Goal: Register for event/course

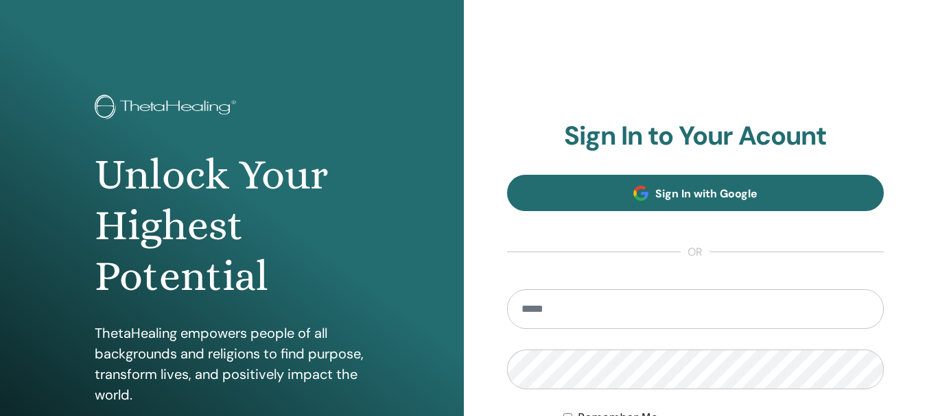
type input "**********"
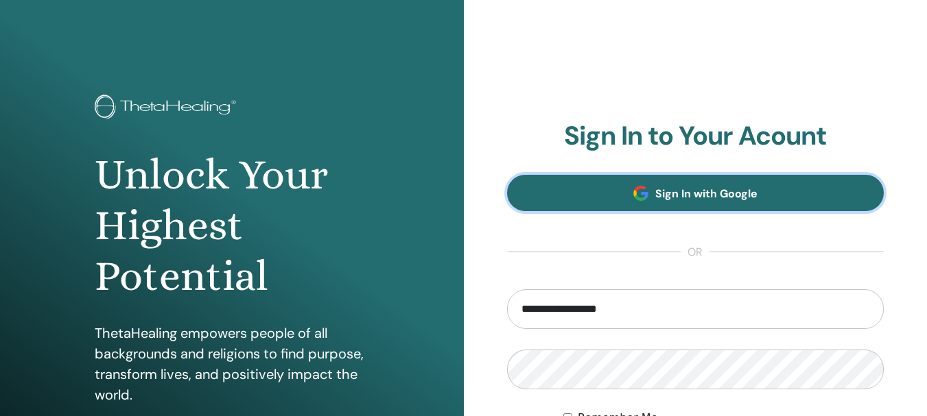
click at [721, 202] on link "Sign In with Google" at bounding box center [695, 193] width 377 height 36
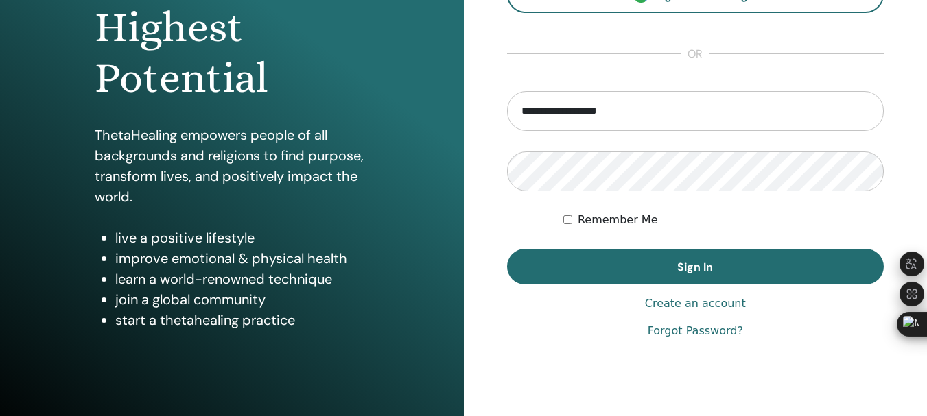
scroll to position [206, 0]
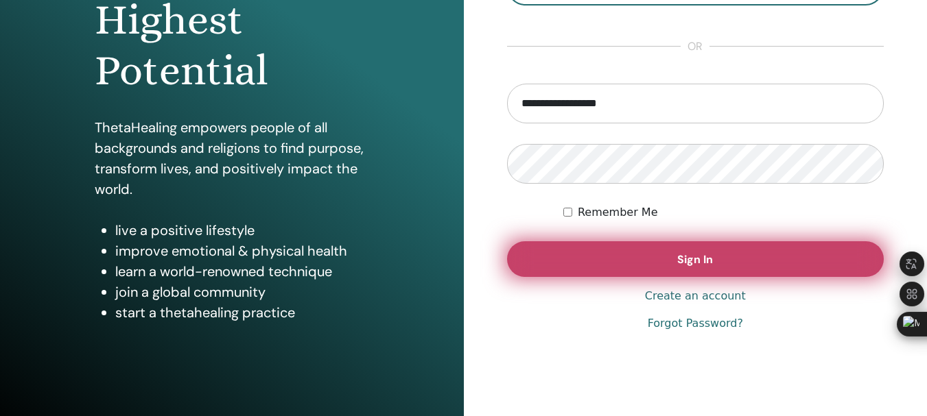
click at [715, 260] on button "Sign In" at bounding box center [695, 259] width 377 height 36
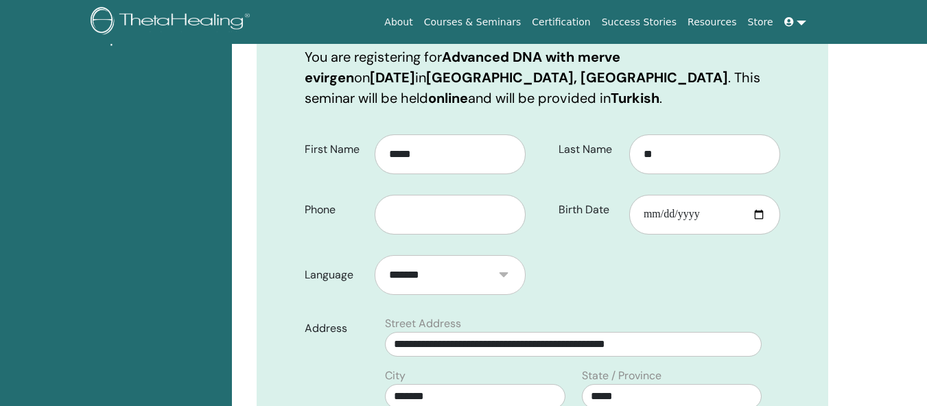
scroll to position [239, 0]
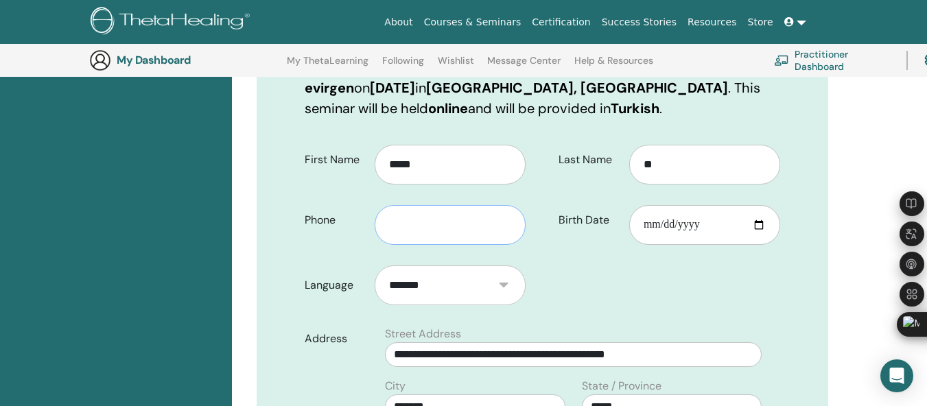
click at [415, 225] on input "text" at bounding box center [449, 225] width 151 height 40
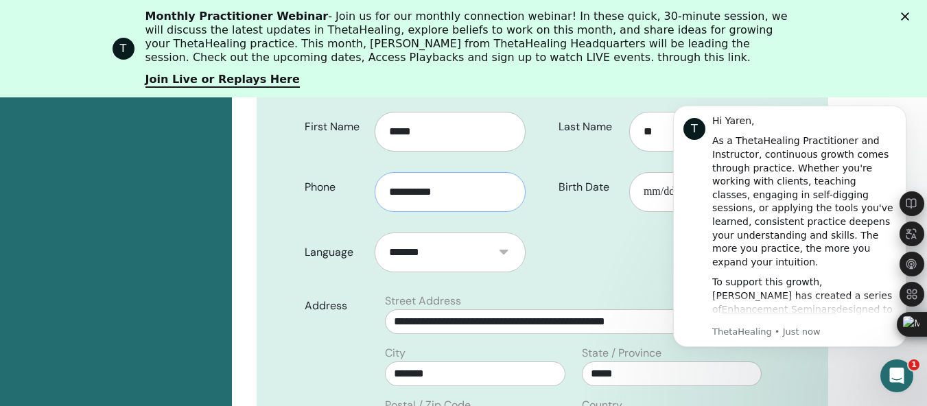
scroll to position [376, 0]
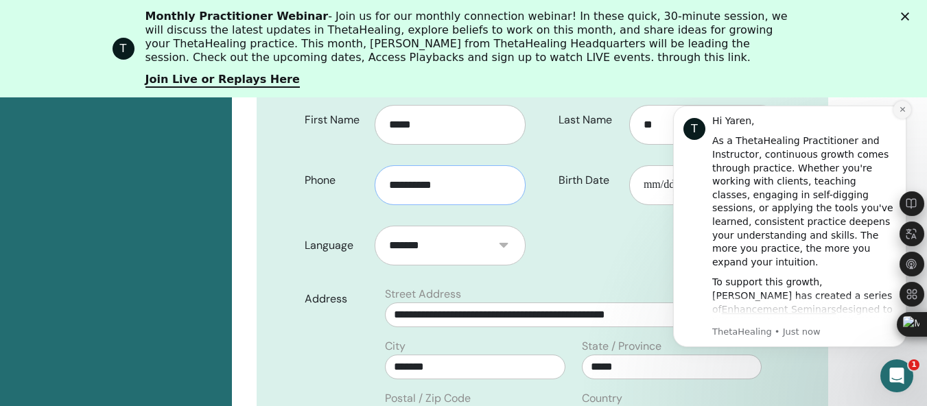
type input "**********"
click at [905, 110] on icon "Dismiss notification" at bounding box center [902, 110] width 8 height 8
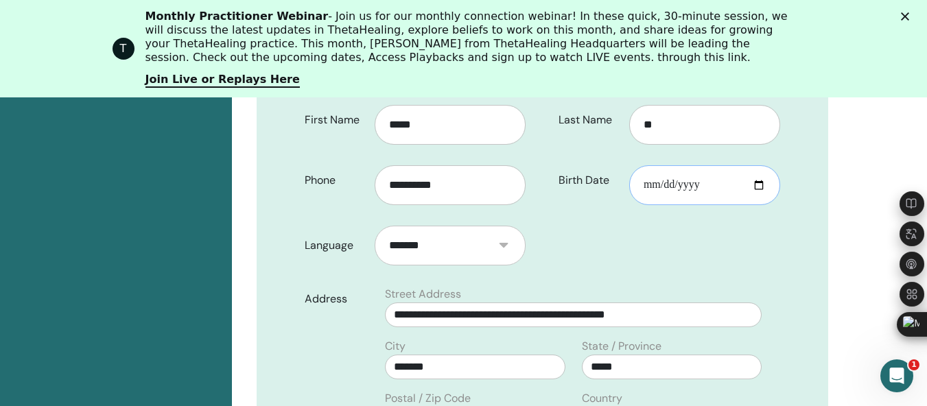
click at [671, 187] on input "Birth Date" at bounding box center [704, 185] width 151 height 40
click at [658, 182] on input "Birth Date" at bounding box center [704, 185] width 151 height 40
click at [754, 182] on input "Birth Date" at bounding box center [704, 185] width 151 height 40
type input "**********"
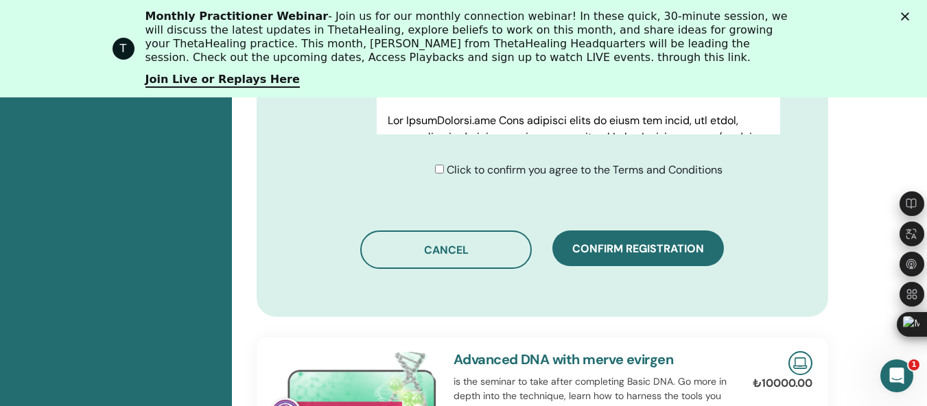
scroll to position [856, 0]
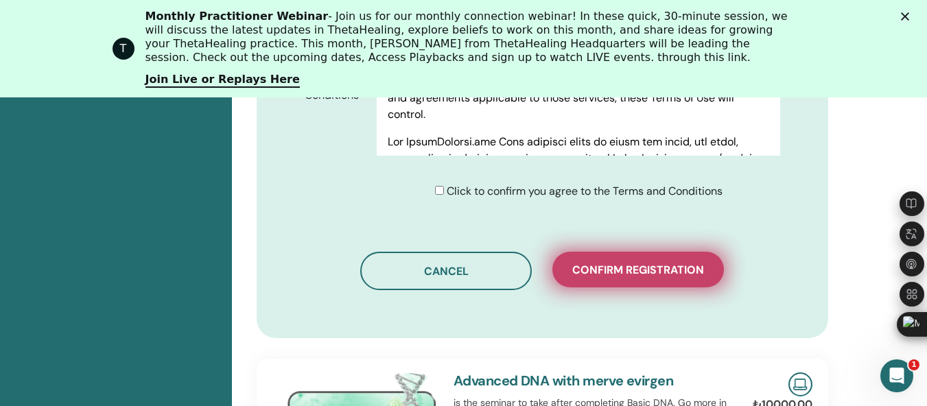
click at [665, 275] on span "Confirm registration" at bounding box center [638, 270] width 132 height 14
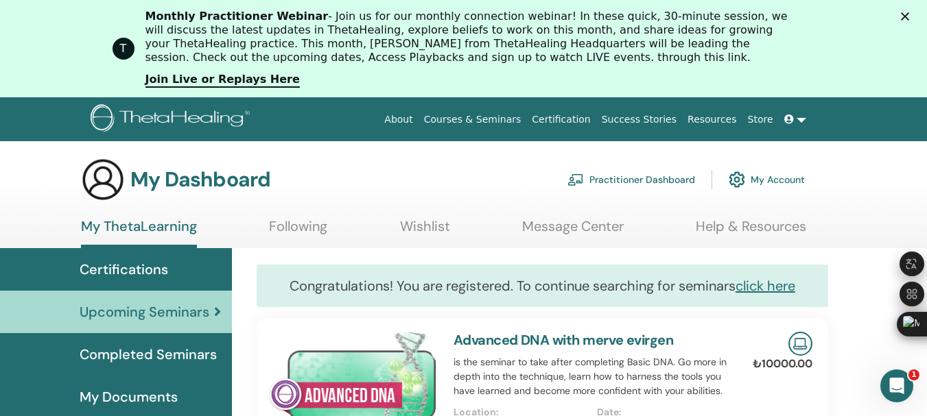
click at [909, 14] on polygon "Close" at bounding box center [904, 16] width 8 height 8
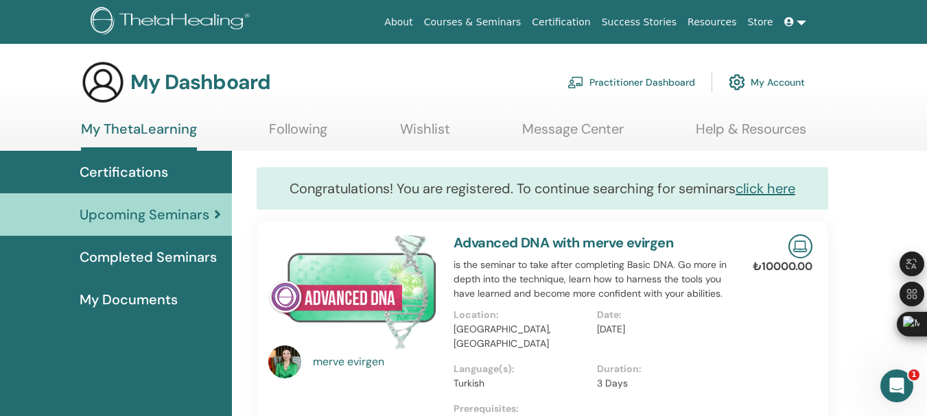
click at [810, 22] on link at bounding box center [794, 22] width 33 height 25
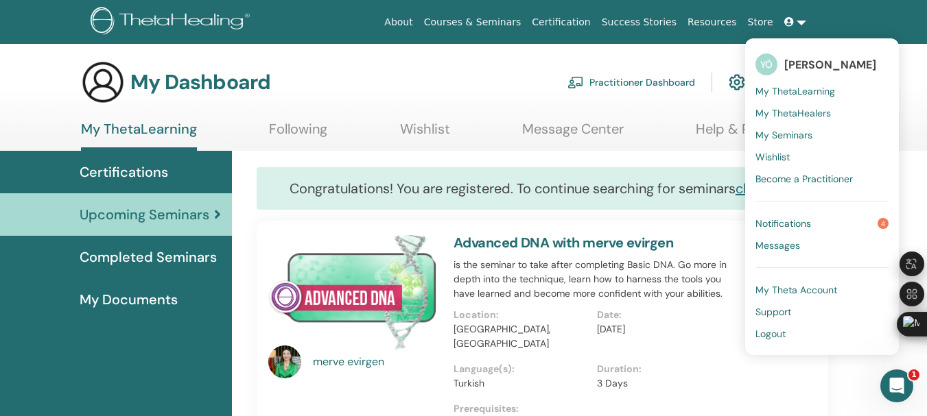
click at [797, 88] on span "My ThetaLearning" at bounding box center [795, 91] width 80 height 12
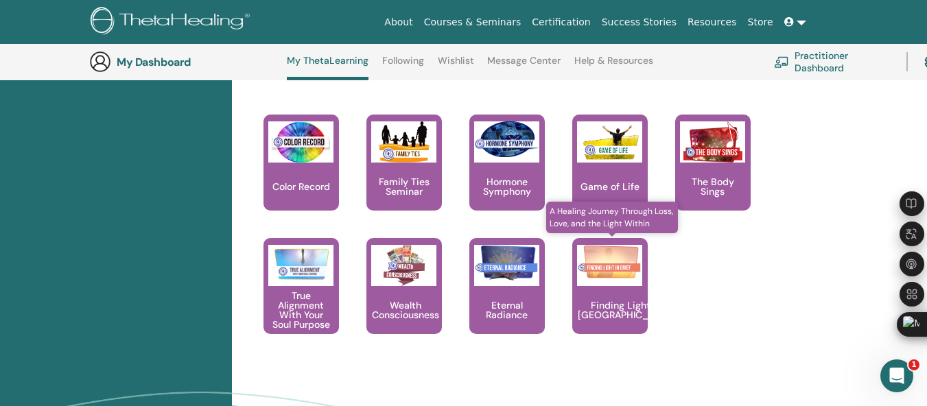
scroll to position [1477, 0]
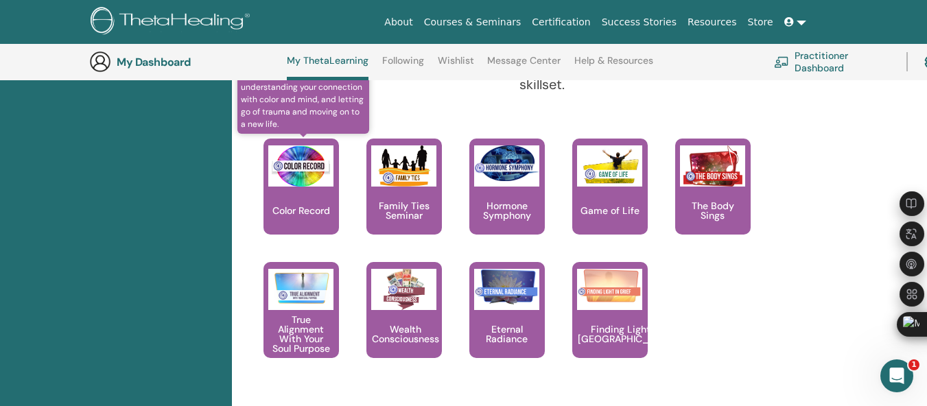
click at [302, 176] on img at bounding box center [300, 165] width 65 height 41
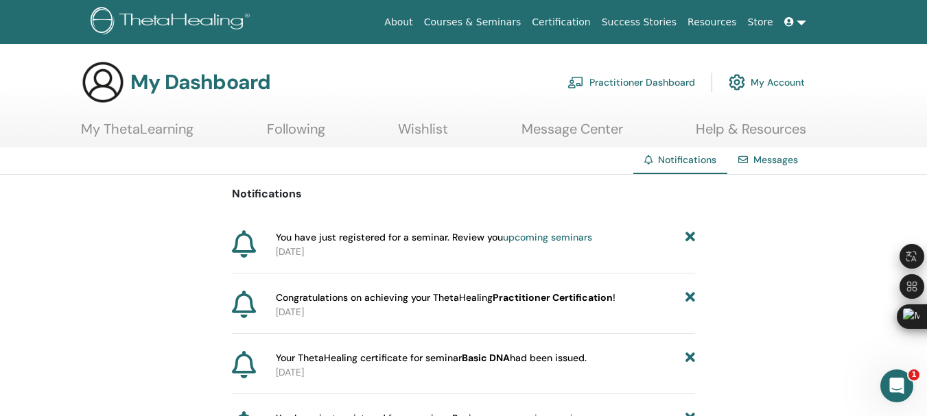
click at [170, 134] on link "My ThetaLearning" at bounding box center [137, 134] width 112 height 27
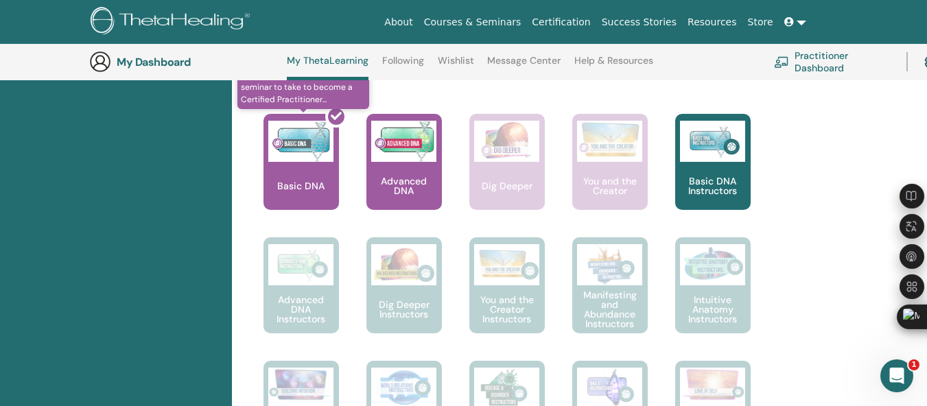
scroll to position [516, 0]
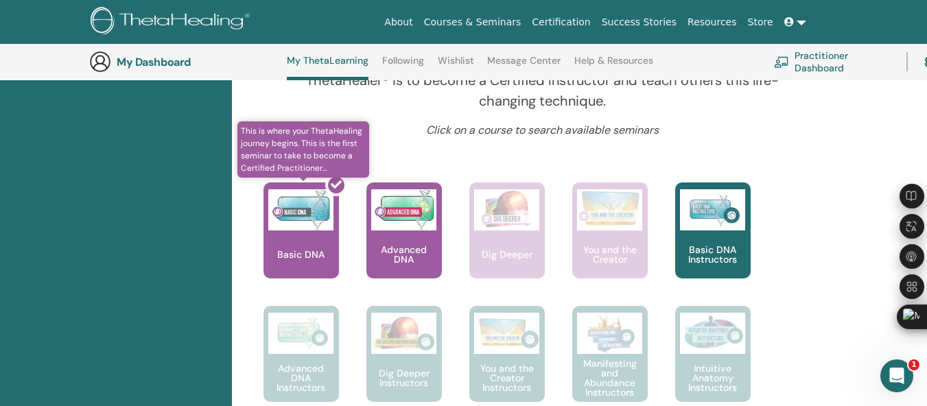
click at [299, 145] on span "This is where your ThetaHealing journey begins. This is the first seminar to ta…" at bounding box center [303, 149] width 132 height 56
click at [303, 212] on div at bounding box center [309, 235] width 75 height 123
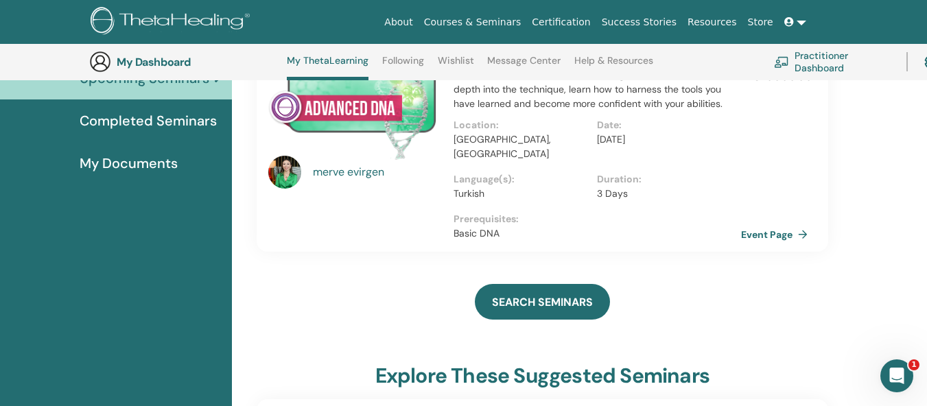
scroll to position [174, 0]
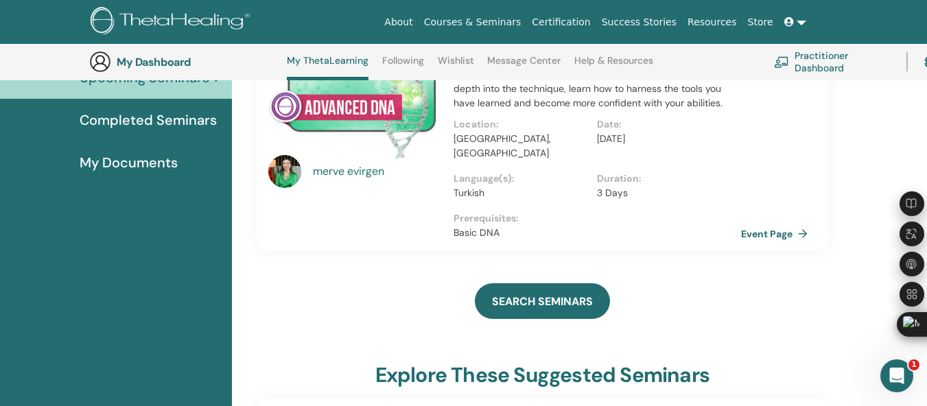
click at [183, 115] on span "Completed Seminars" at bounding box center [148, 120] width 137 height 21
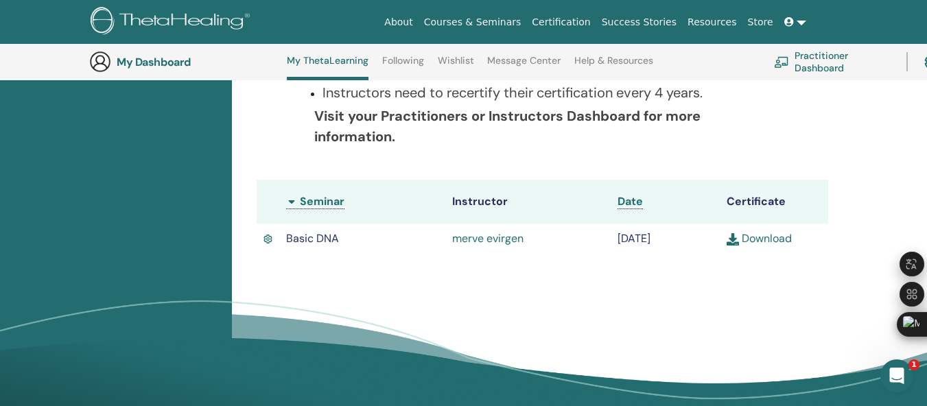
click at [773, 239] on link "Download" at bounding box center [758, 238] width 65 height 14
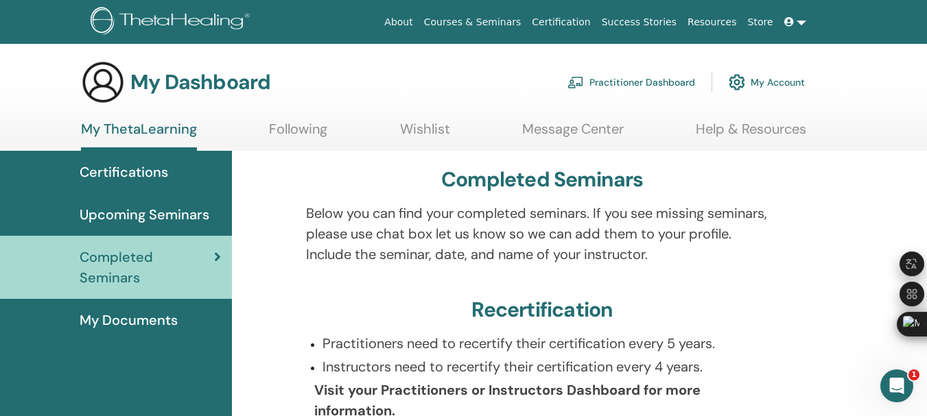
click at [798, 17] on link at bounding box center [794, 22] width 33 height 25
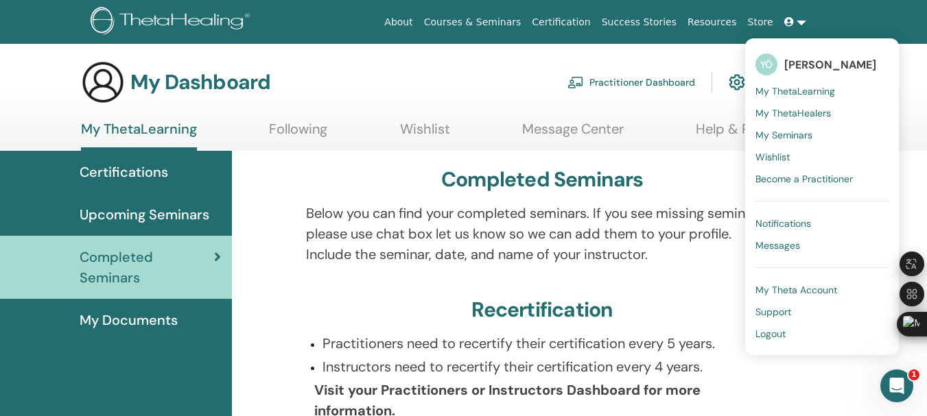
click at [771, 335] on span "Logout" at bounding box center [770, 334] width 30 height 12
